Goal: Task Accomplishment & Management: Manage account settings

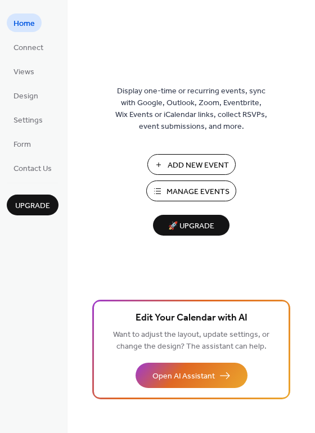
click at [176, 196] on span "Manage Events" at bounding box center [197, 192] width 63 height 12
click at [25, 52] on span "Connect" at bounding box center [28, 48] width 30 height 12
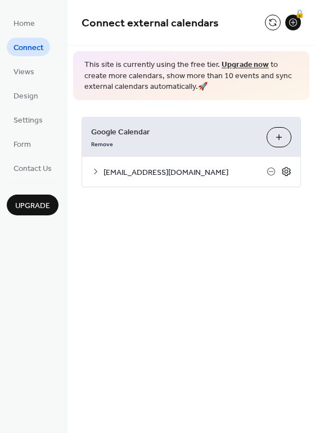
click at [285, 173] on icon at bounding box center [286, 171] width 10 height 10
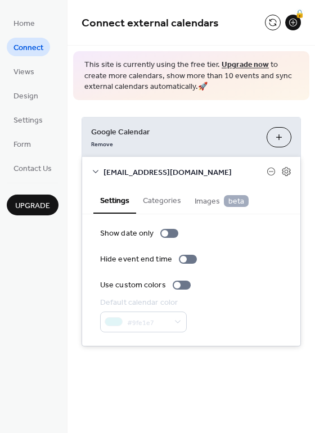
click at [166, 200] on button "Categories" at bounding box center [162, 200] width 52 height 26
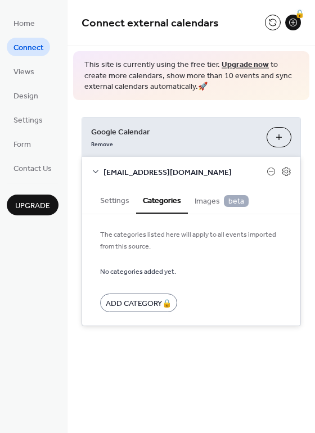
click at [210, 202] on span "Images beta" at bounding box center [222, 201] width 54 height 12
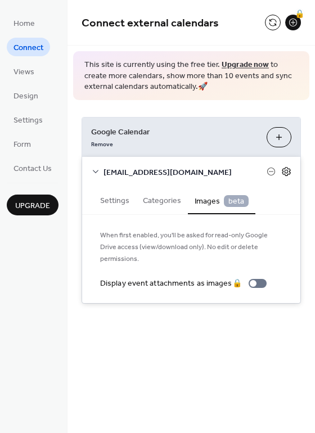
click at [290, 170] on icon at bounding box center [286, 171] width 8 height 9
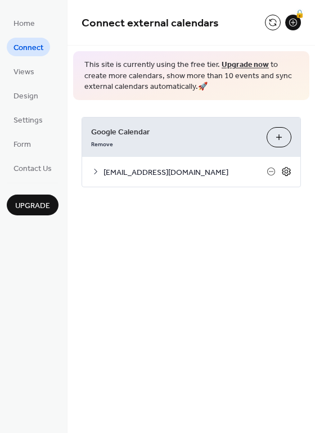
click at [288, 171] on icon at bounding box center [286, 171] width 10 height 10
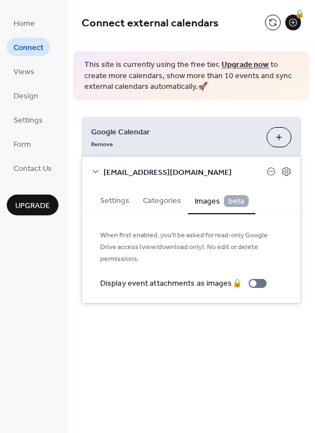
click at [118, 202] on button "Settings" at bounding box center [114, 200] width 43 height 26
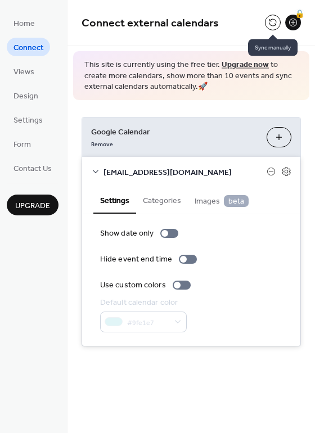
click at [272, 24] on button at bounding box center [273, 23] width 16 height 16
click at [238, 65] on link "Upgrade now" at bounding box center [245, 64] width 47 height 15
